Goal: Task Accomplishment & Management: Manage account settings

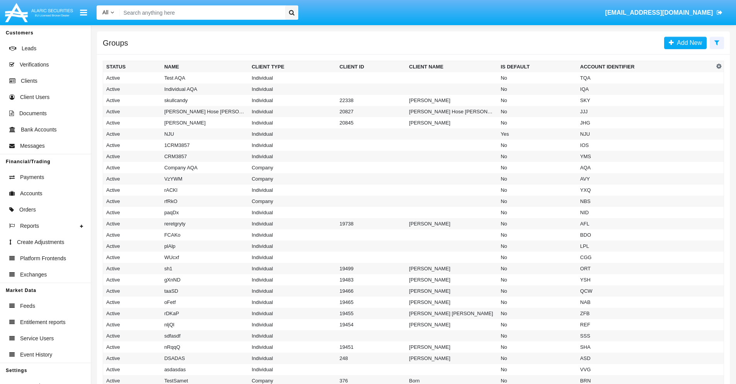
click at [717, 42] on icon at bounding box center [716, 42] width 5 height 6
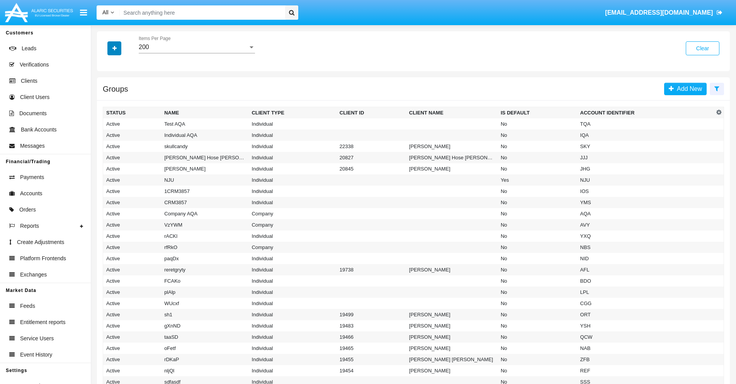
click at [114, 48] on icon "button" at bounding box center [114, 48] width 4 height 5
click at [136, 131] on span "Account Identifier" at bounding box center [136, 131] width 48 height 9
click at [106, 134] on input "Account Identifier" at bounding box center [106, 134] width 0 height 0
checkbox input "true"
click at [114, 48] on icon "button" at bounding box center [114, 48] width 4 height 5
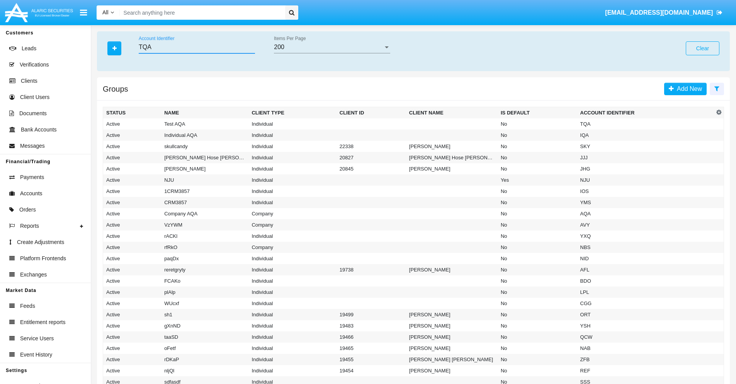
click at [197, 47] on input "TQA" at bounding box center [197, 47] width 116 height 7
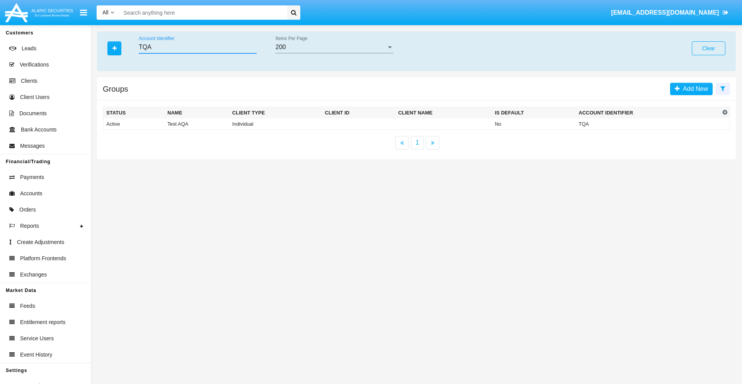
type input "TQA"
click at [647, 124] on td "TQA" at bounding box center [647, 124] width 144 height 12
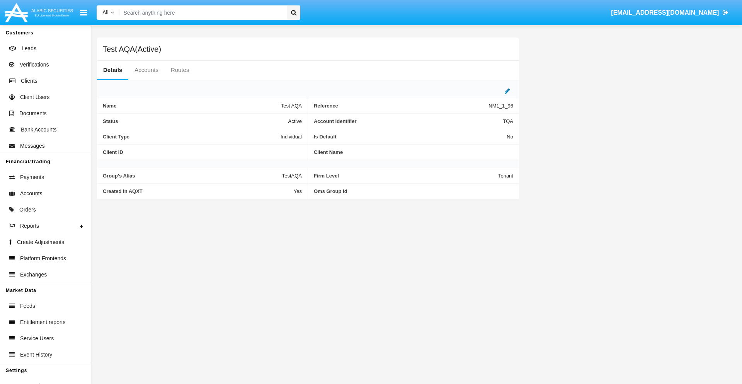
click at [507, 91] on icon at bounding box center [506, 91] width 5 height 6
click at [267, 119] on div "Active" at bounding box center [263, 119] width 63 height 7
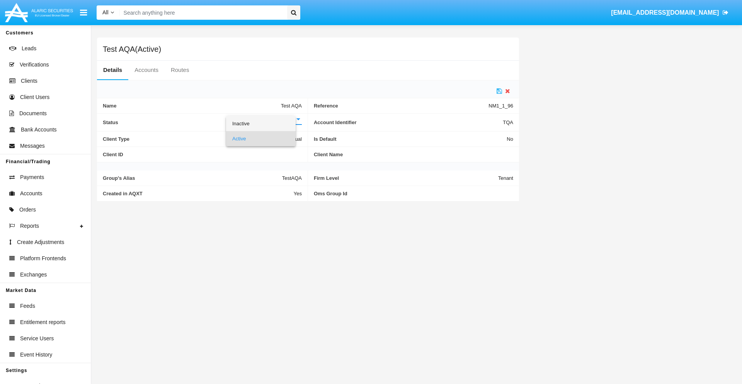
click at [267, 123] on span "Inactive" at bounding box center [260, 123] width 57 height 15
click at [499, 91] on icon at bounding box center [498, 91] width 5 height 6
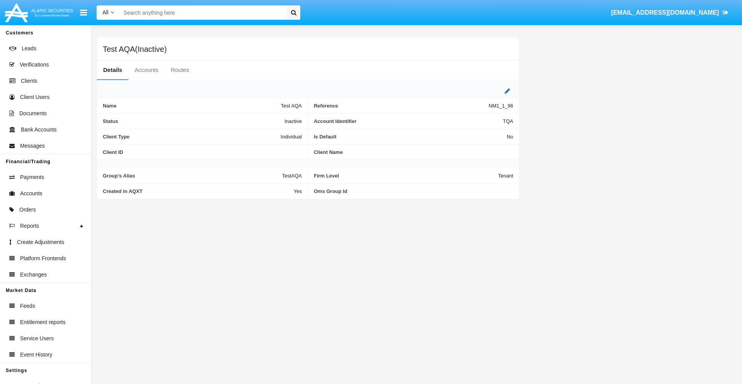
click at [507, 91] on icon at bounding box center [506, 91] width 5 height 6
click at [267, 119] on div "Inactive" at bounding box center [263, 119] width 63 height 7
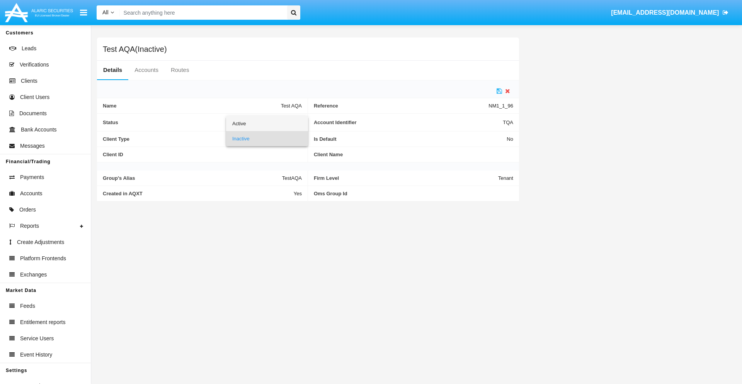
click at [267, 123] on span "Active" at bounding box center [267, 123] width 70 height 15
click at [499, 91] on icon at bounding box center [498, 91] width 5 height 6
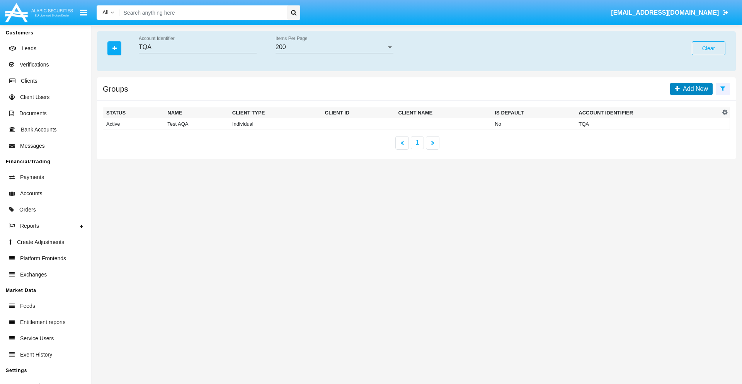
click at [693, 88] on span "Add New" at bounding box center [693, 88] width 28 height 7
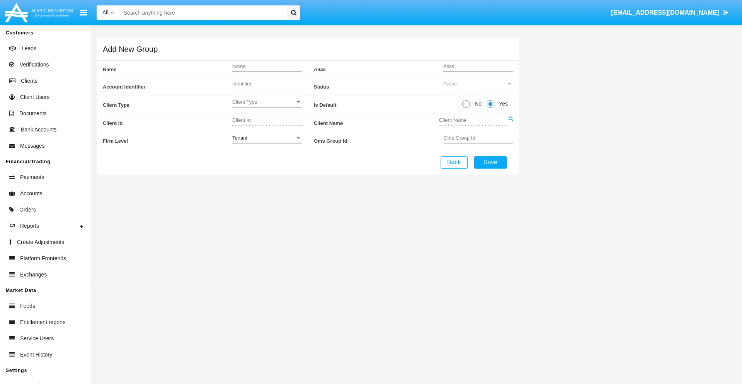
click at [267, 102] on span "Client Type" at bounding box center [263, 101] width 63 height 7
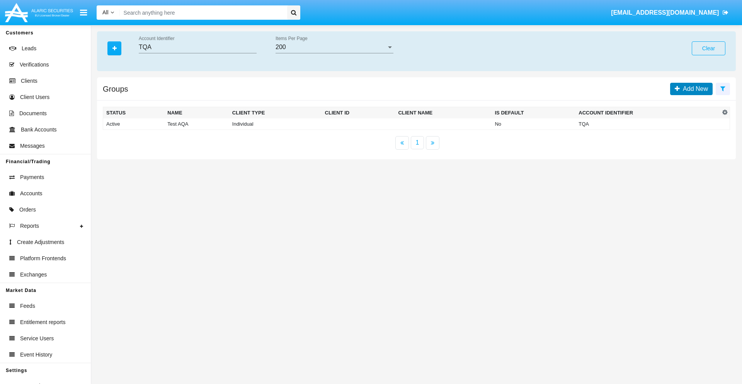
click at [693, 88] on span "Add New" at bounding box center [693, 88] width 28 height 7
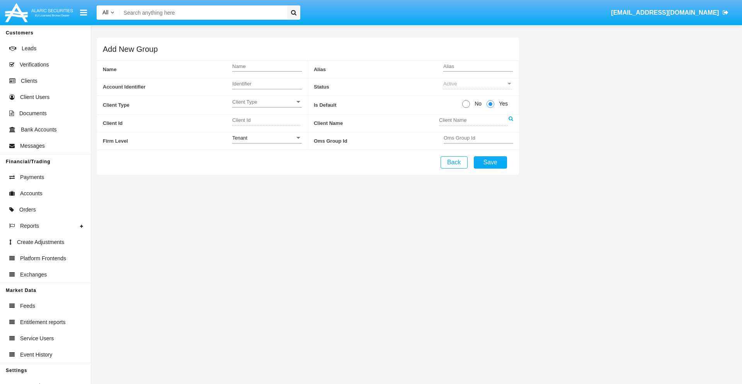
click at [476, 104] on span "No" at bounding box center [477, 104] width 14 height 8
click at [466, 108] on input "No" at bounding box center [465, 108] width 0 height 0
radio input "true"
click at [267, 138] on div "Tenant" at bounding box center [263, 137] width 63 height 7
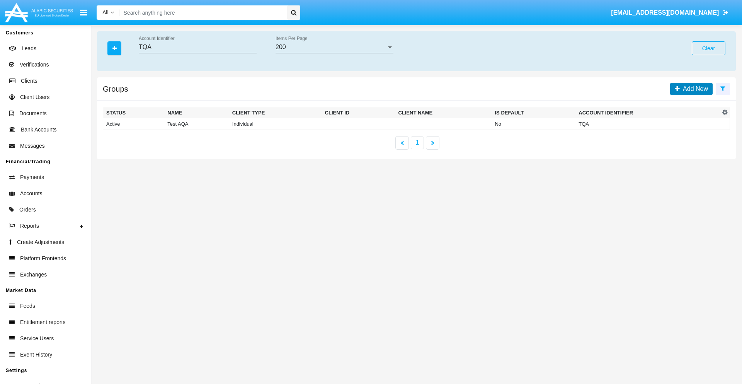
click at [693, 88] on span "Add New" at bounding box center [693, 88] width 28 height 7
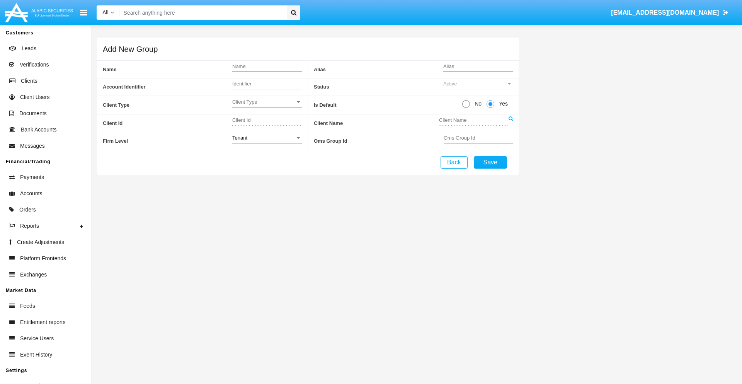
click at [476, 104] on span "No" at bounding box center [477, 104] width 14 height 8
click at [466, 108] on input "No" at bounding box center [465, 108] width 0 height 0
radio input "true"
click at [502, 104] on span "Yes" at bounding box center [501, 104] width 15 height 8
click at [490, 108] on input "Yes" at bounding box center [490, 108] width 0 height 0
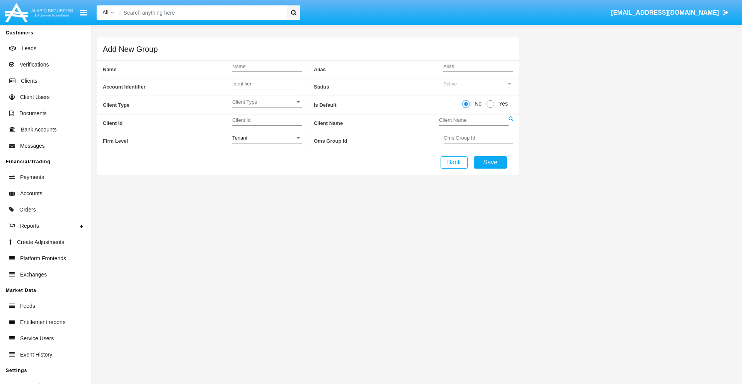
radio input "true"
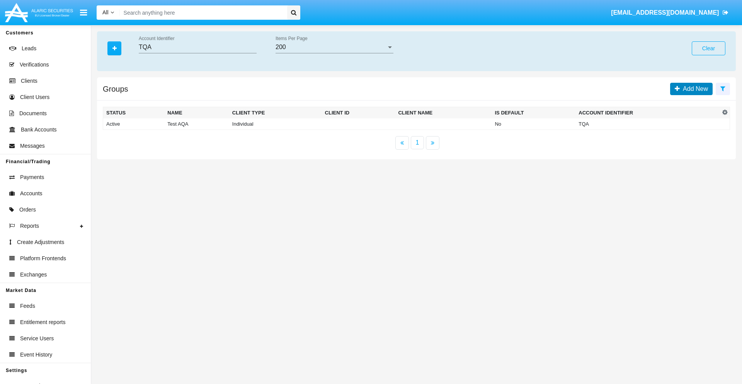
click at [693, 88] on span "Add New" at bounding box center [693, 88] width 28 height 7
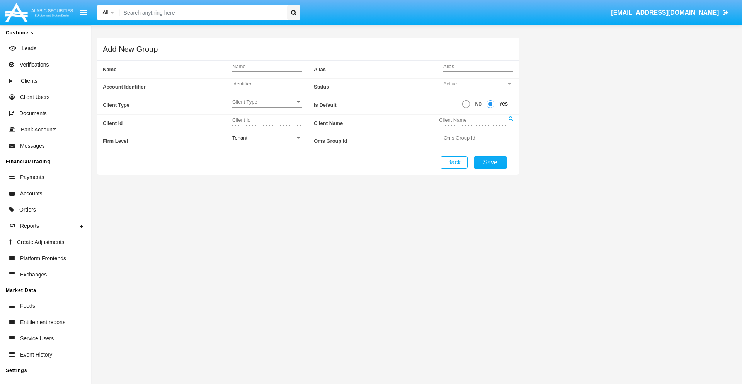
click at [476, 104] on span "No" at bounding box center [477, 104] width 14 height 8
click at [466, 108] on input "No" at bounding box center [465, 108] width 0 height 0
radio input "true"
click at [267, 102] on span "Client Type" at bounding box center [263, 101] width 63 height 7
click at [267, 106] on span "Individual" at bounding box center [267, 105] width 70 height 15
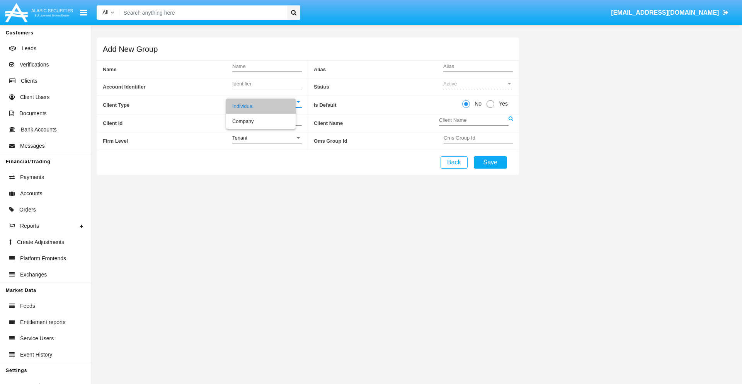
click at [510, 123] on link at bounding box center [510, 123] width 5 height 17
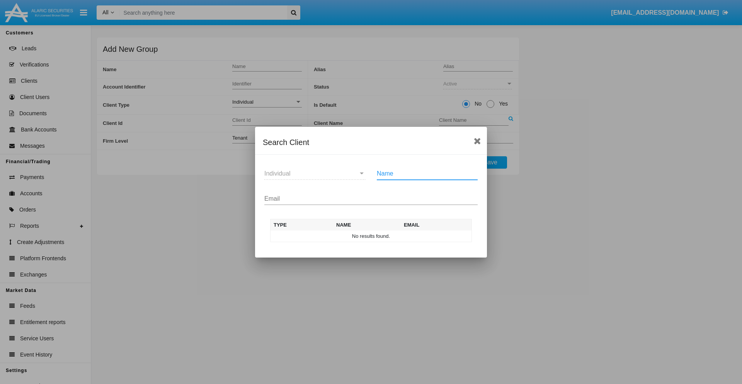
click at [371, 198] on input "Email" at bounding box center [370, 198] width 213 height 7
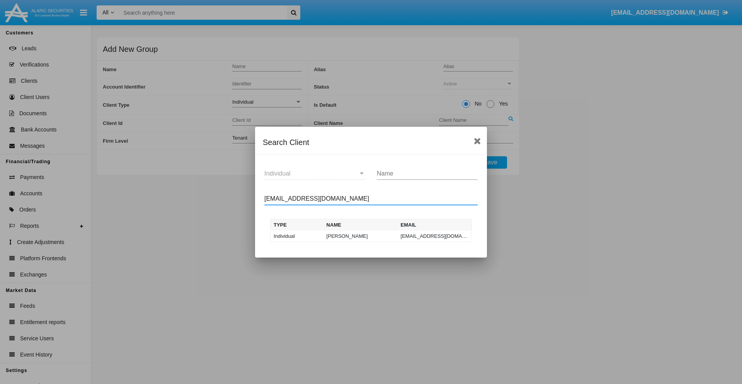
type input "test-user-owl@aqa.com"
